Goal: Information Seeking & Learning: Learn about a topic

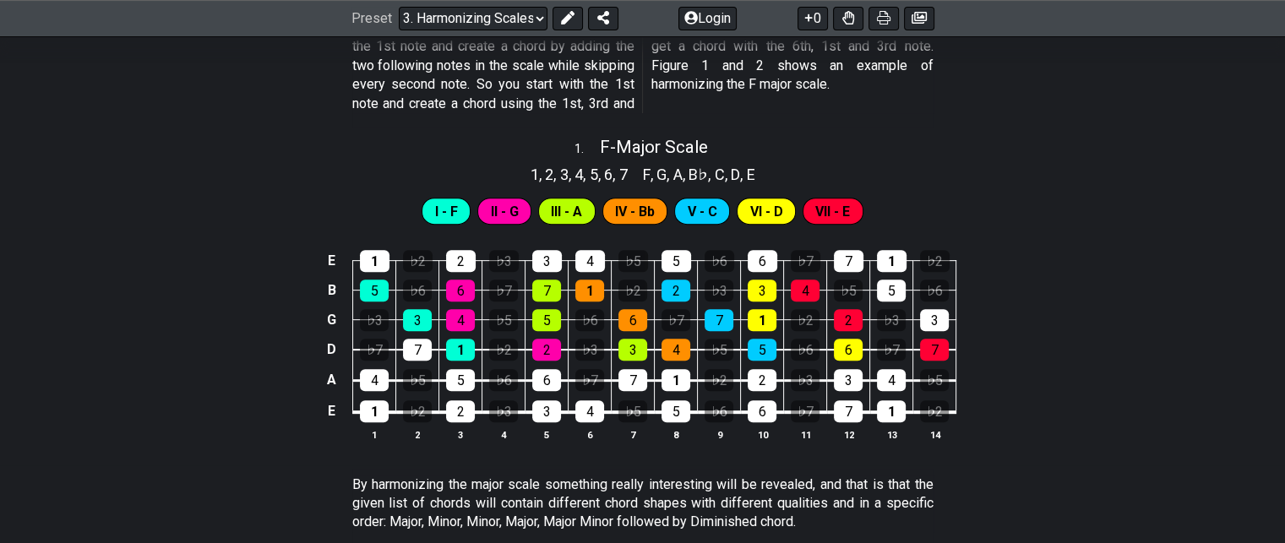
scroll to position [592, 0]
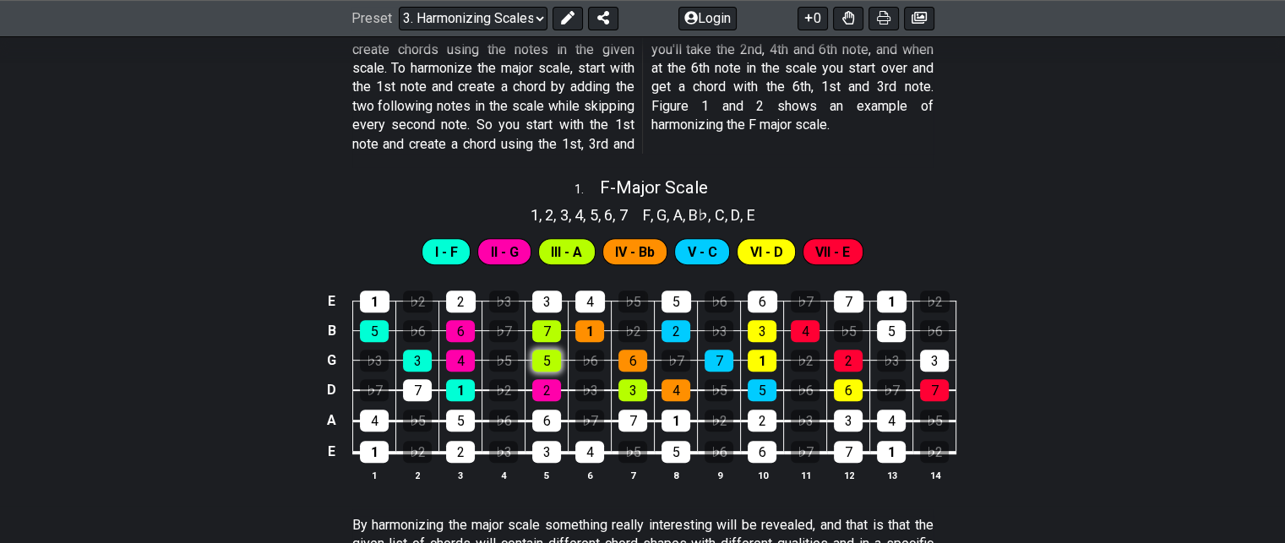
click at [539, 359] on div "5" at bounding box center [546, 361] width 29 height 22
click at [548, 364] on div "5" at bounding box center [546, 361] width 29 height 22
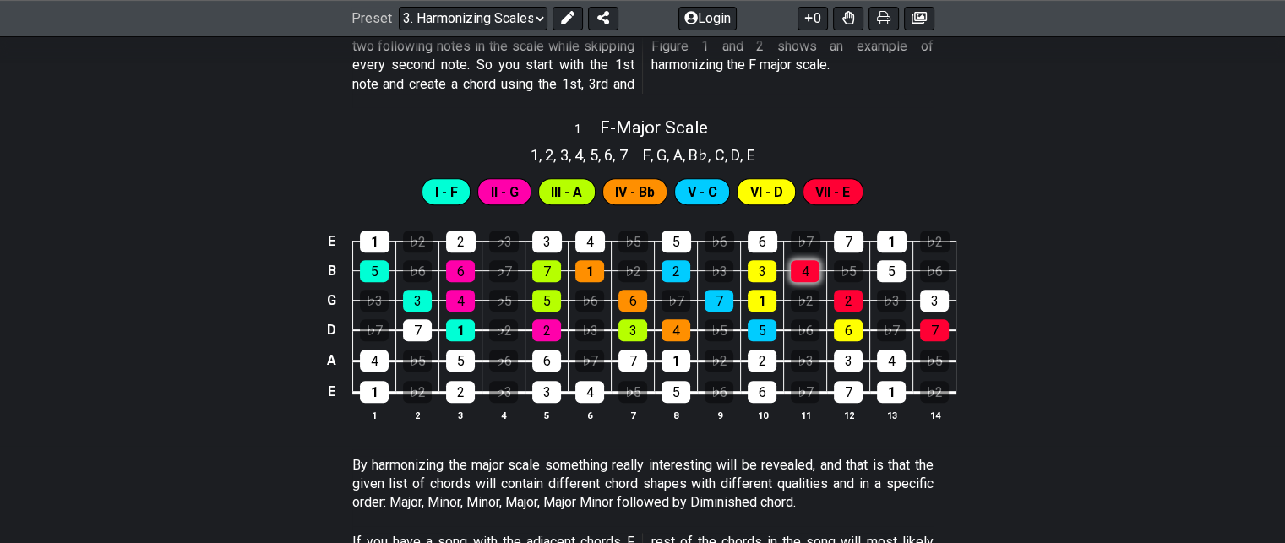
scroll to position [598, 0]
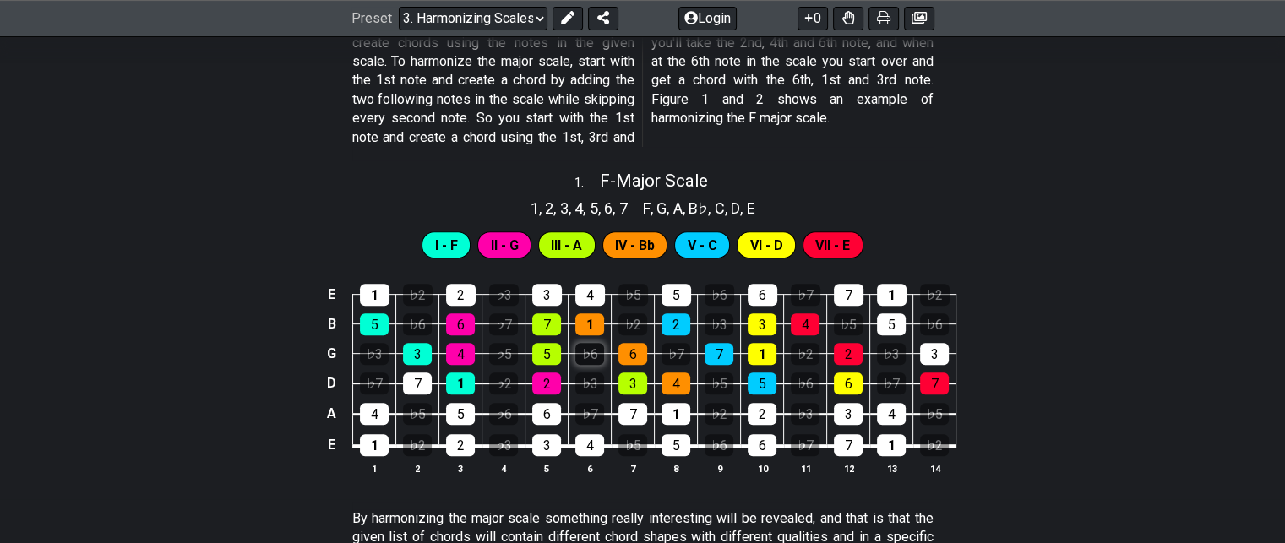
click at [588, 354] on div "♭6" at bounding box center [589, 354] width 29 height 22
click at [630, 384] on div "3" at bounding box center [633, 384] width 29 height 22
click at [632, 386] on div "3" at bounding box center [633, 384] width 29 height 22
click at [629, 355] on div "6" at bounding box center [633, 354] width 29 height 22
click at [586, 324] on div "1" at bounding box center [589, 324] width 29 height 22
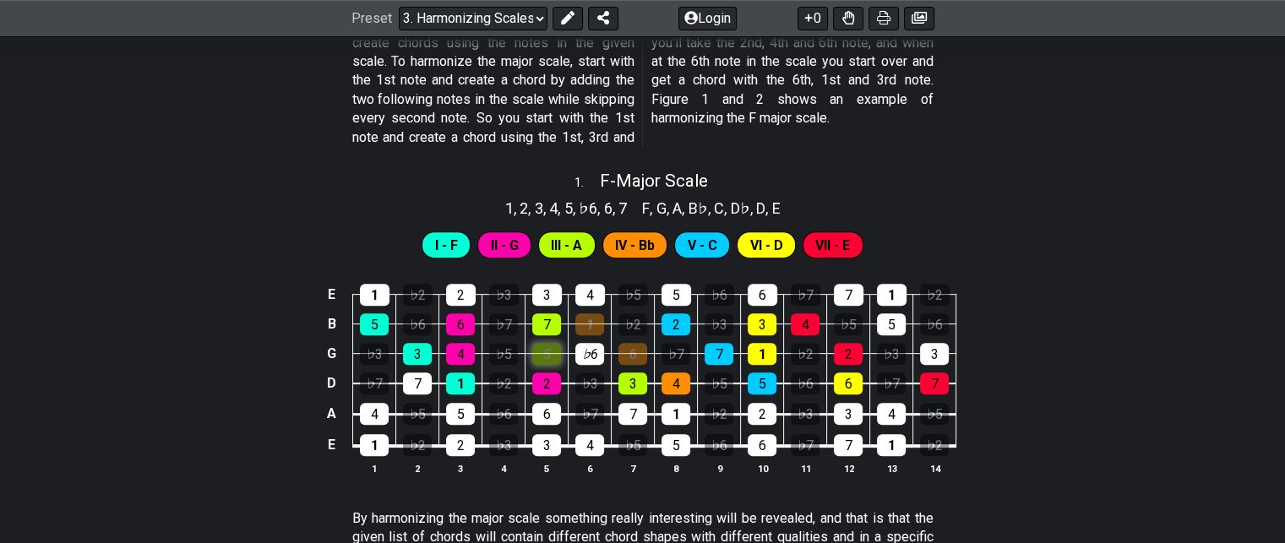
click at [535, 358] on div "5" at bounding box center [546, 354] width 29 height 22
click at [542, 379] on div "2" at bounding box center [546, 384] width 29 height 22
click at [546, 327] on div "7" at bounding box center [546, 324] width 29 height 22
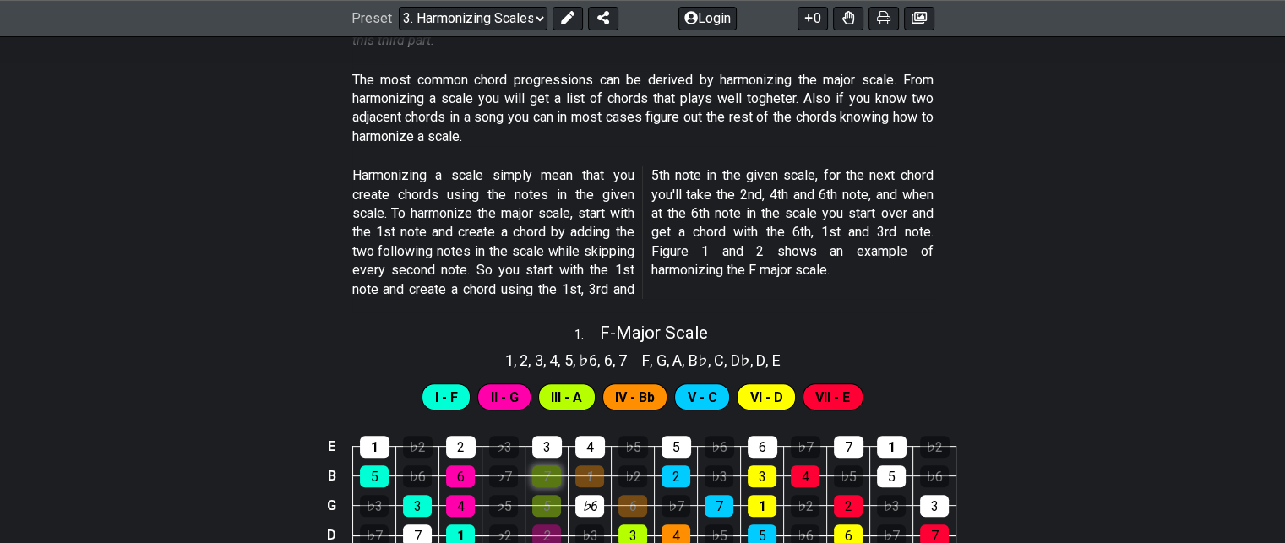
scroll to position [260, 0]
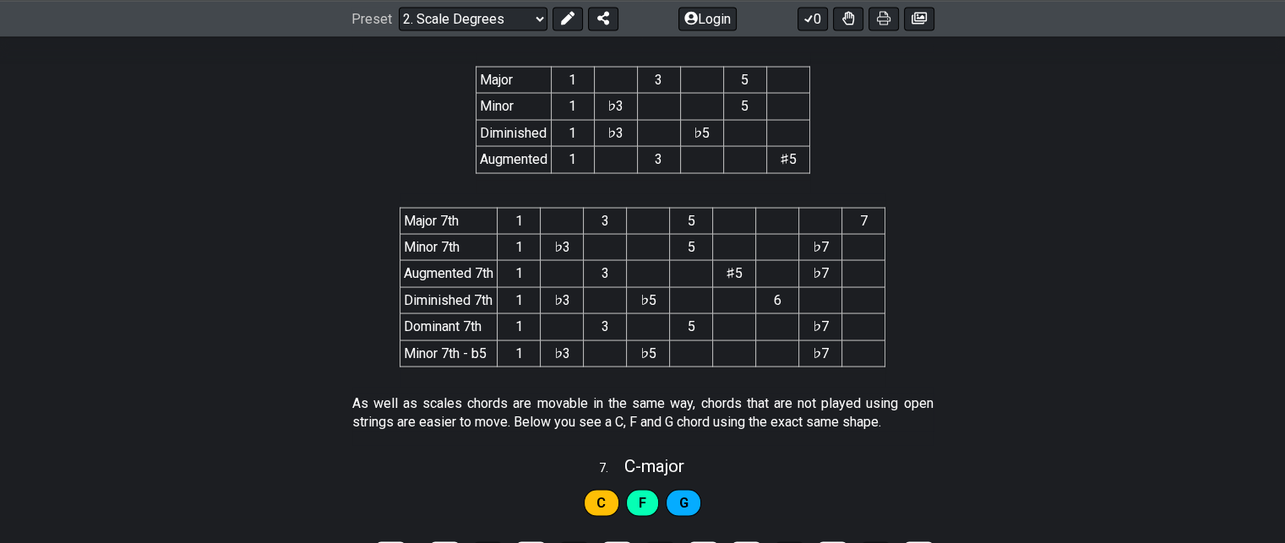
scroll to position [3296, 0]
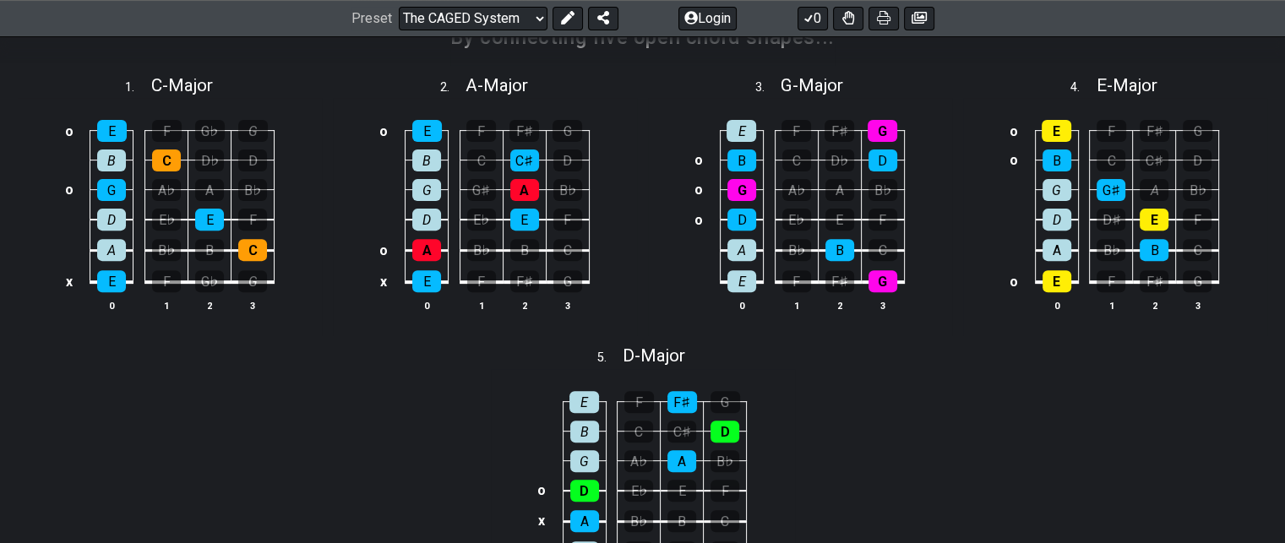
scroll to position [592, 0]
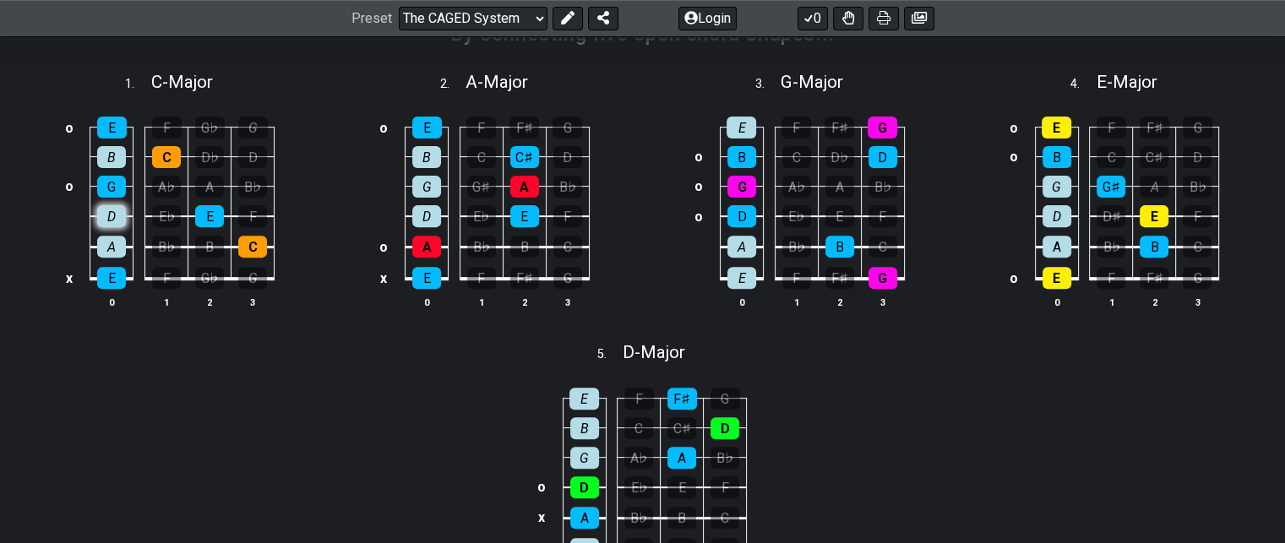
click at [114, 216] on div "D" at bounding box center [111, 216] width 29 height 22
click at [117, 219] on div "D" at bounding box center [111, 216] width 29 height 22
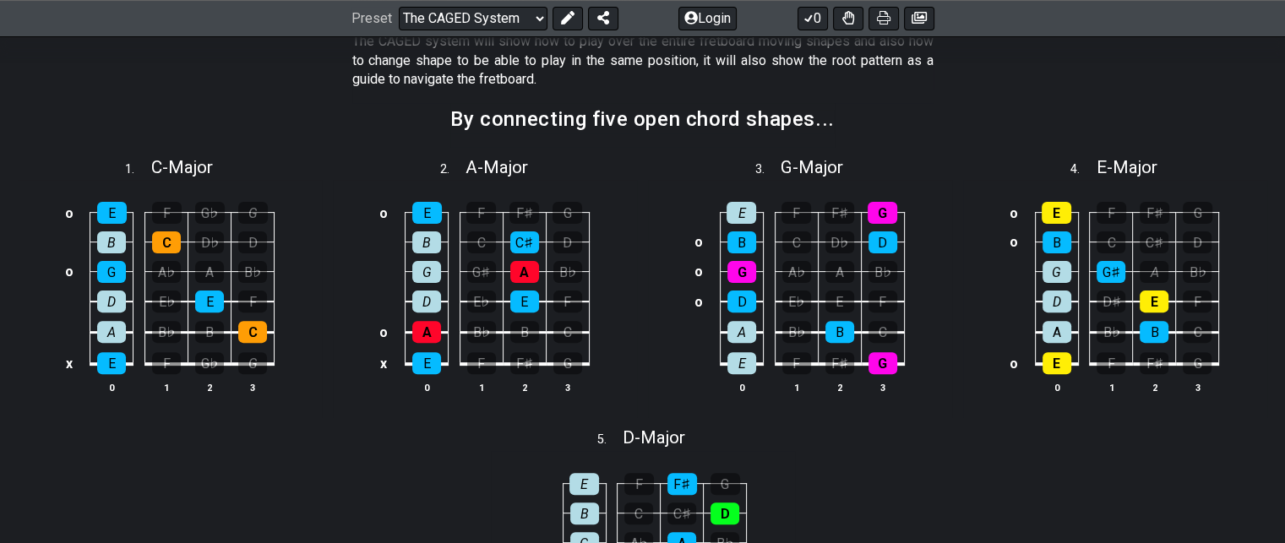
scroll to position [507, 0]
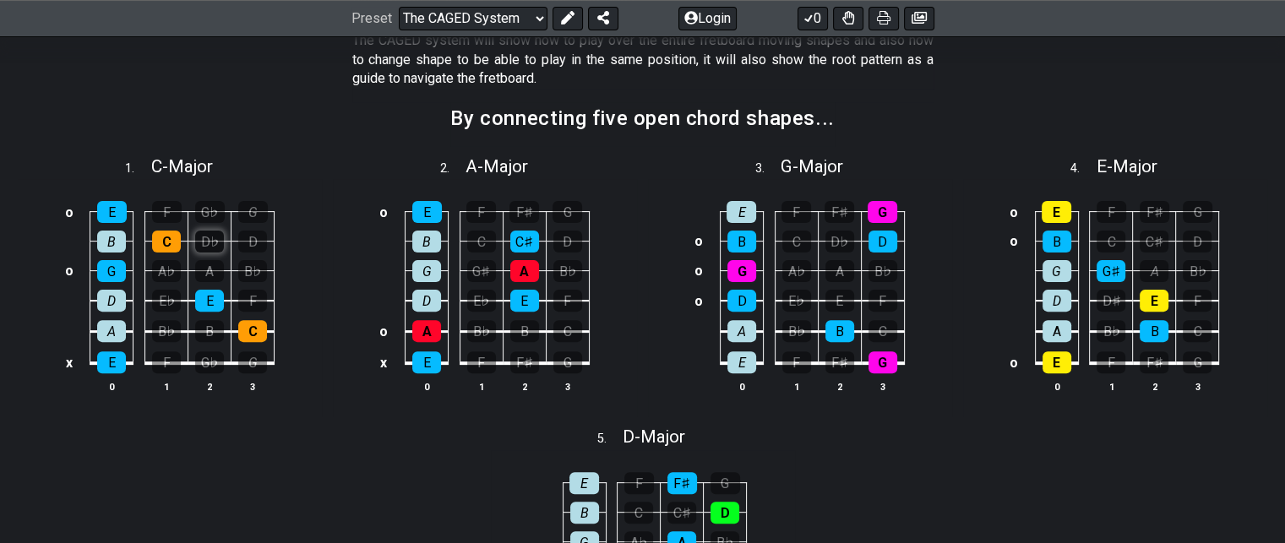
click at [210, 245] on div "D♭" at bounding box center [209, 242] width 29 height 22
click at [213, 246] on div "D♭" at bounding box center [209, 242] width 29 height 22
click at [257, 248] on div "D" at bounding box center [252, 242] width 29 height 22
click at [250, 219] on div "G" at bounding box center [253, 212] width 30 height 22
click at [260, 275] on div "B♭" at bounding box center [252, 271] width 29 height 22
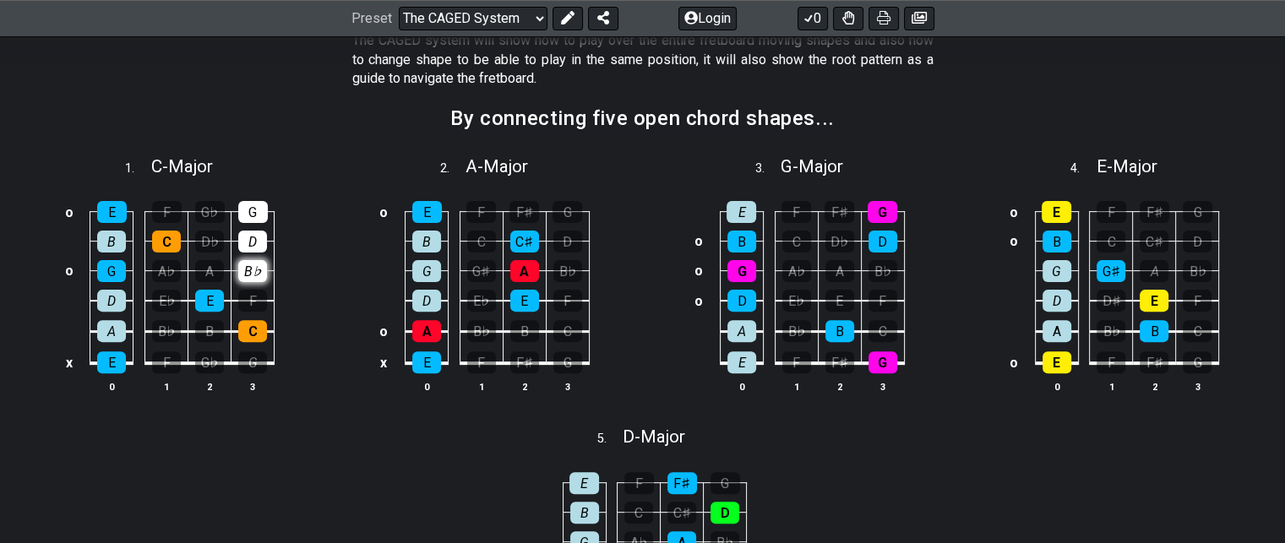
click at [248, 260] on div "B♭" at bounding box center [252, 271] width 29 height 22
drag, startPoint x: 254, startPoint y: 245, endPoint x: 257, endPoint y: 226, distance: 19.7
click at [254, 244] on div "D" at bounding box center [252, 242] width 29 height 22
click at [257, 207] on div "G" at bounding box center [253, 212] width 30 height 22
click at [213, 275] on div "A" at bounding box center [209, 271] width 29 height 22
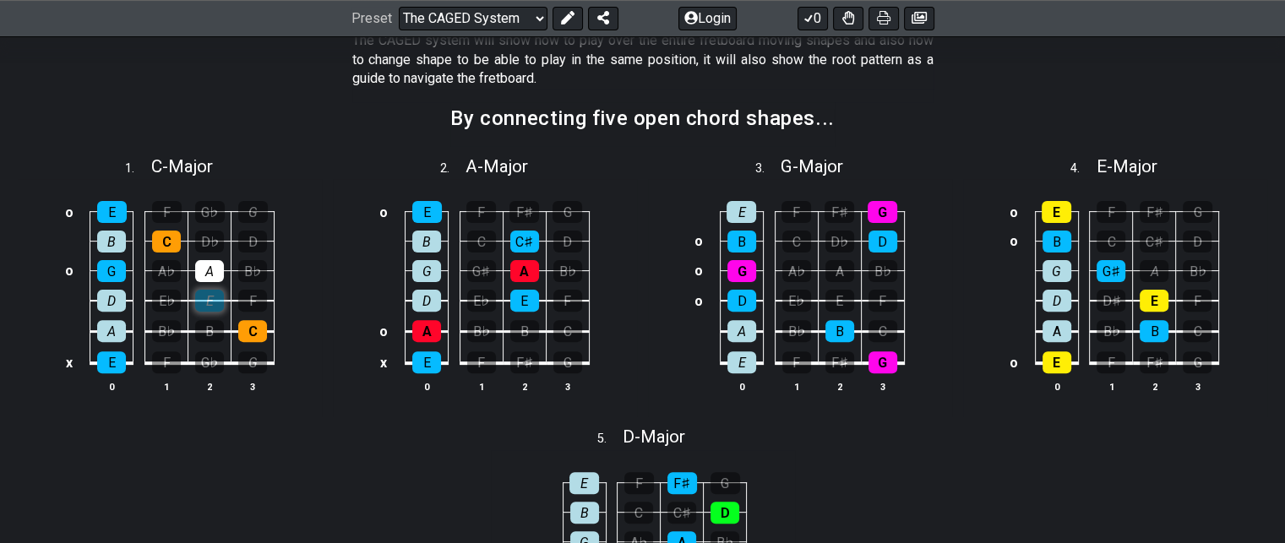
click at [213, 303] on div "E" at bounding box center [209, 301] width 29 height 22
click at [217, 299] on div "E" at bounding box center [209, 301] width 29 height 22
drag, startPoint x: 218, startPoint y: 276, endPoint x: 221, endPoint y: 286, distance: 10.7
click at [217, 276] on div "A" at bounding box center [209, 271] width 29 height 22
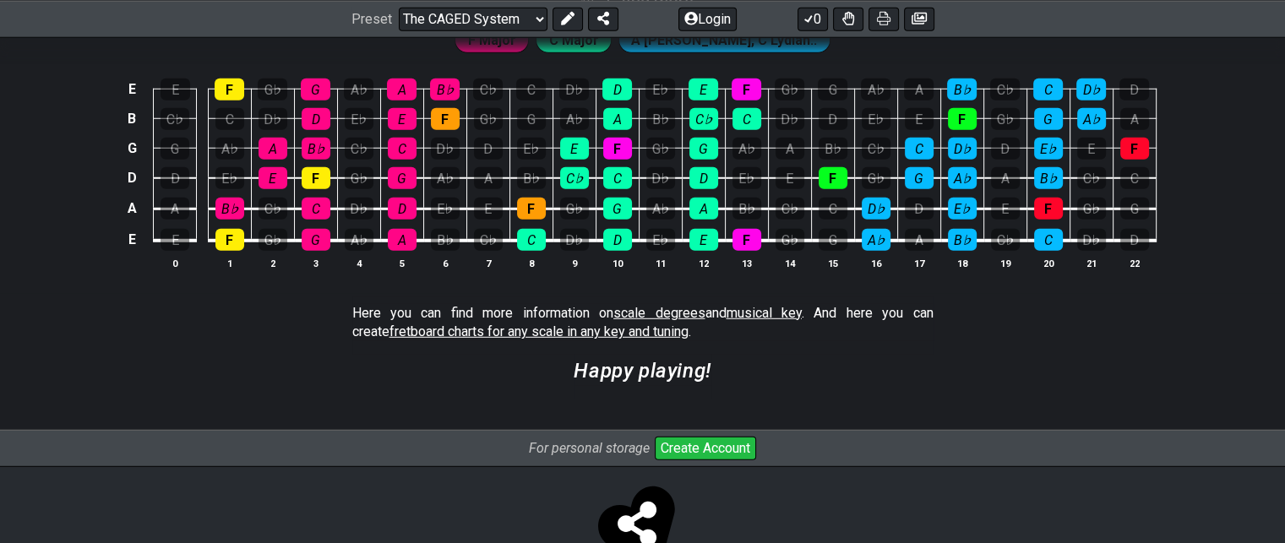
scroll to position [4752, 0]
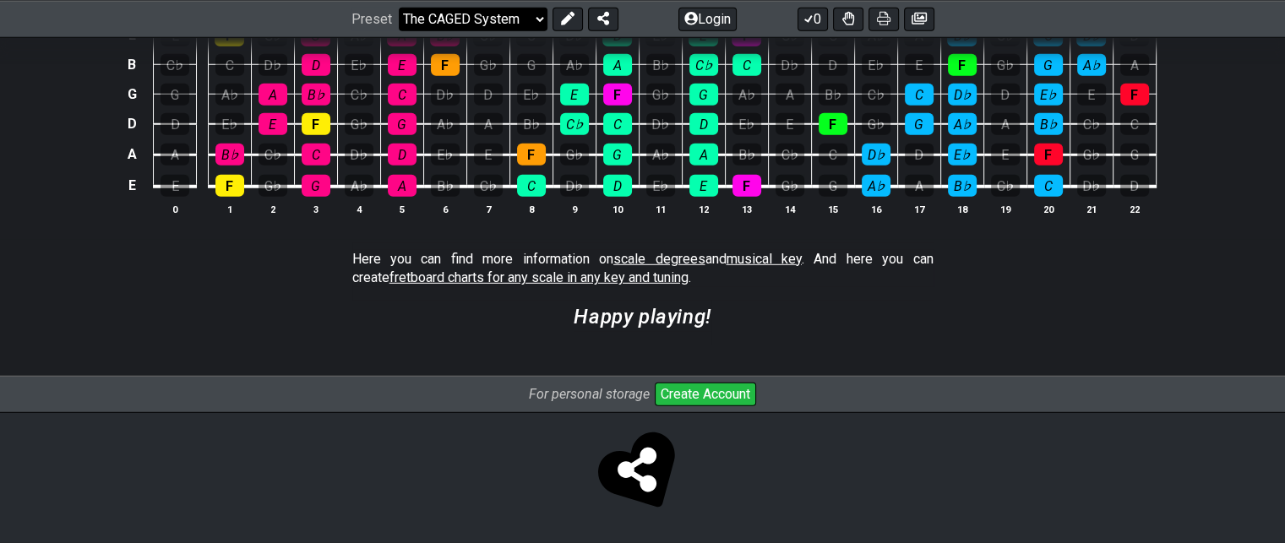
click at [537, 16] on select "Welcome to #fretflip! Initial Preset Custom Preset Minor Pentatonic Major Penta…" at bounding box center [473, 19] width 149 height 24
click at [399, 7] on select "Welcome to #fretflip! Initial Preset Custom Preset Minor Pentatonic Major Penta…" at bounding box center [473, 19] width 149 height 24
select select "/the-caged-system"
